Goal: Task Accomplishment & Management: Manage account settings

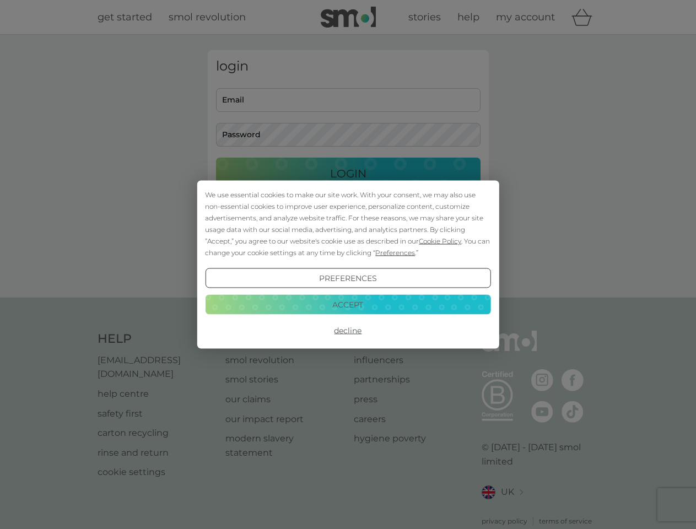
click at [440, 241] on span "Cookie Policy" at bounding box center [440, 241] width 42 height 8
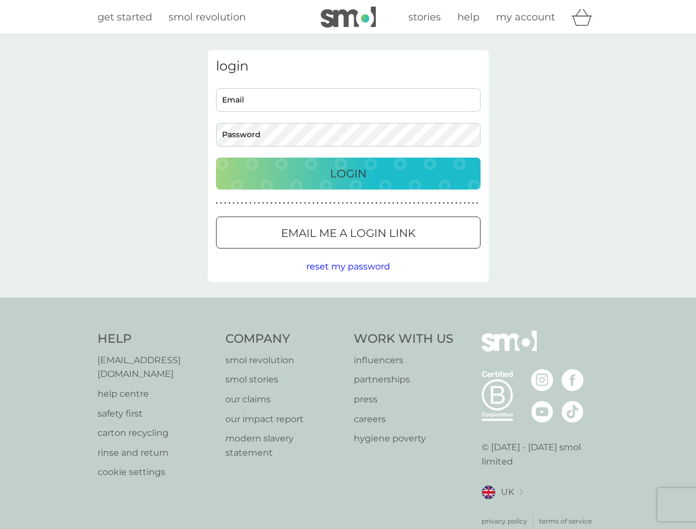
click at [394, 252] on div "login Email Password Login ● ● ● ● ● ● ● ● ● ● ● ● ● ● ● ● ● ● ● ● ● ● ● ● ● ● …" at bounding box center [348, 166] width 281 height 232
click at [348, 278] on div "login Email Password Login ● ● ● ● ● ● ● ● ● ● ● ● ● ● ● ● ● ● ● ● ● ● ● ● ● ● …" at bounding box center [348, 166] width 281 height 232
click at [348, 330] on div "Help [EMAIL_ADDRESS][DOMAIN_NAME] help centre safety first carton recycling rin…" at bounding box center [347, 428] width 501 height 196
click at [348, 304] on div "Help [EMAIL_ADDRESS][DOMAIN_NAME] help centre safety first carton recycling rin…" at bounding box center [348, 428] width 696 height 262
